Goal: Task Accomplishment & Management: Use online tool/utility

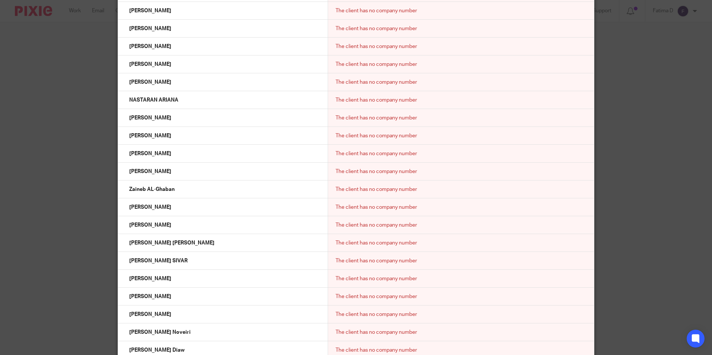
scroll to position [7596, 0]
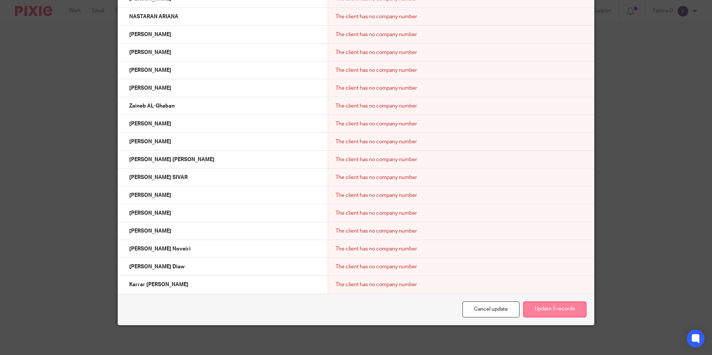
click at [351, 311] on button "Update 5 records" at bounding box center [554, 310] width 63 height 16
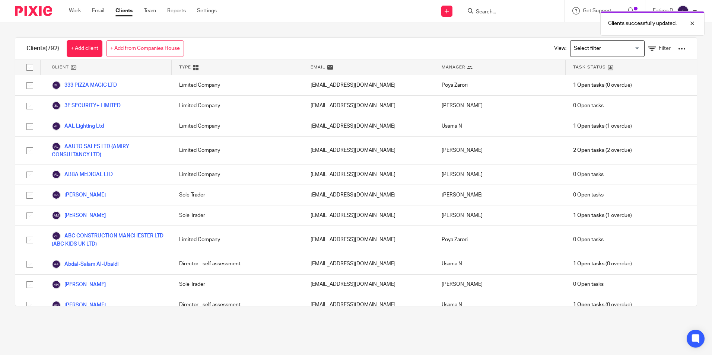
click at [521, 15] on div "Clients successfully updated." at bounding box center [530, 21] width 349 height 28
click at [526, 30] on div "Clients successfully updated." at bounding box center [530, 21] width 349 height 28
